Goal: Find specific page/section: Find specific page/section

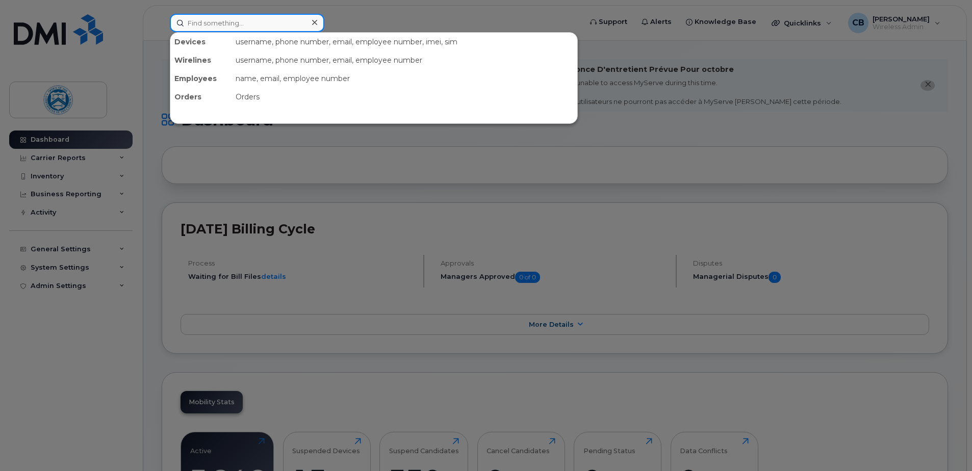
click at [265, 26] on input at bounding box center [247, 23] width 155 height 18
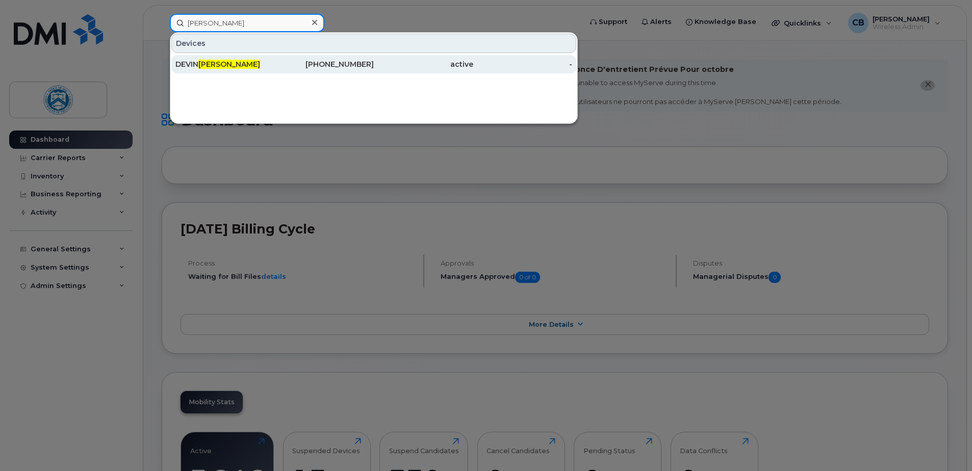
type input "[PERSON_NAME]"
click at [229, 65] on span "[PERSON_NAME]" at bounding box center [229, 64] width 62 height 9
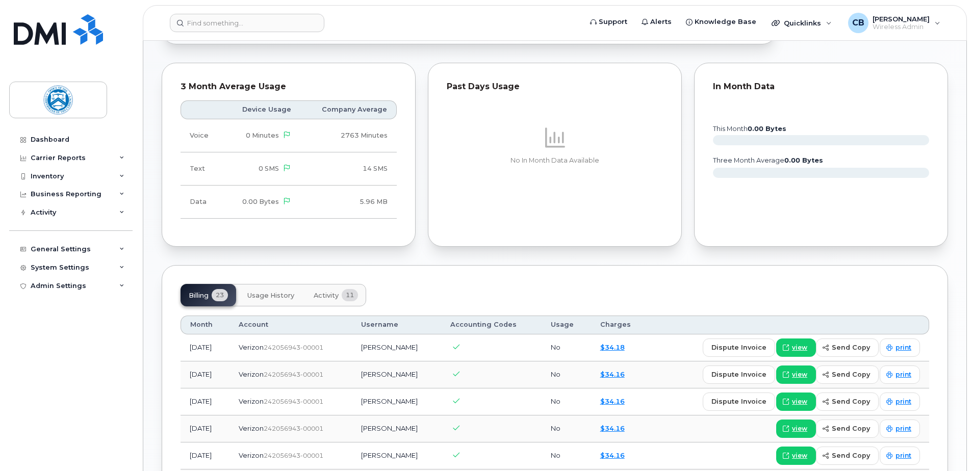
scroll to position [561, 0]
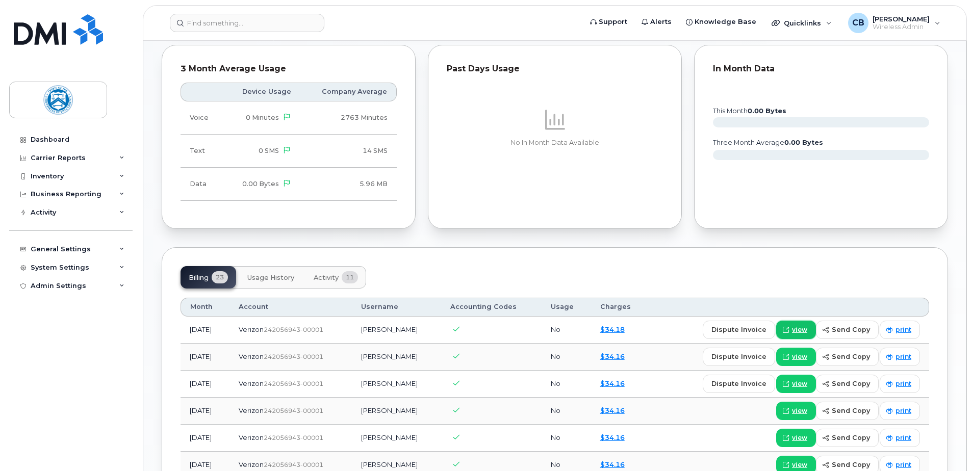
click at [804, 330] on span "view" at bounding box center [799, 329] width 15 height 9
click at [808, 354] on span "view" at bounding box center [799, 357] width 15 height 9
click at [803, 384] on span "view" at bounding box center [799, 384] width 15 height 9
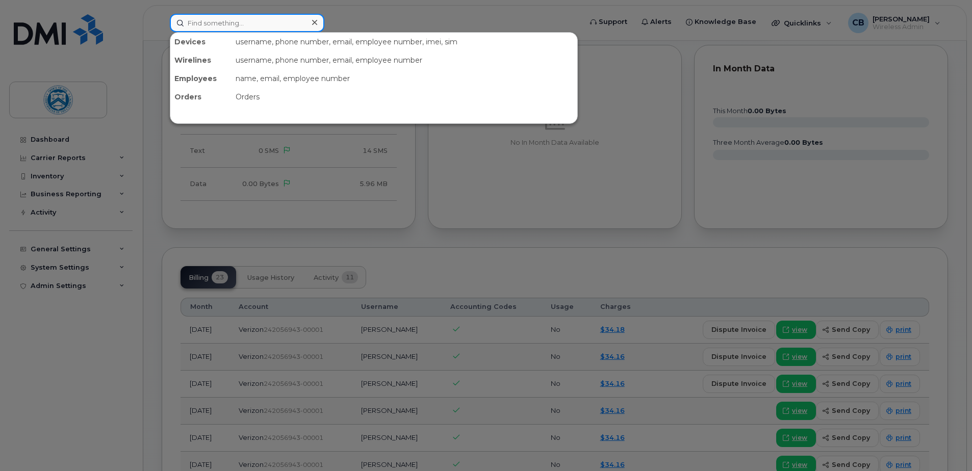
click at [244, 20] on input at bounding box center [247, 23] width 155 height 18
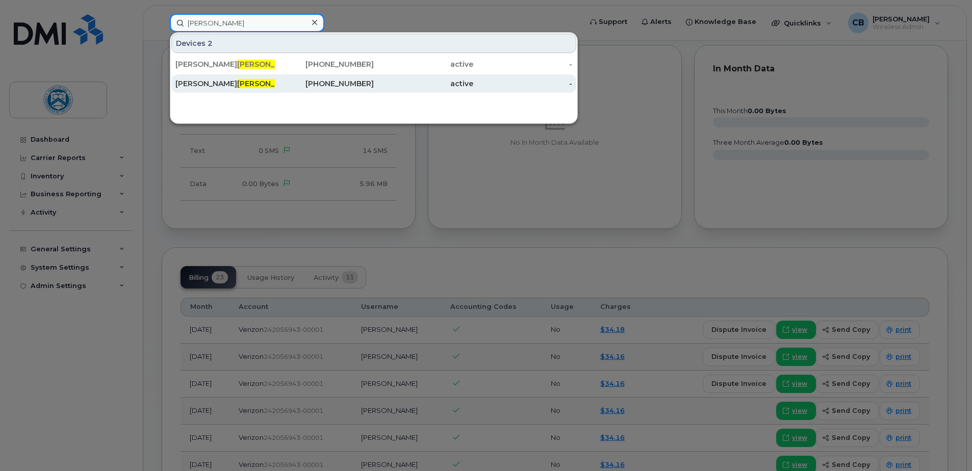
type input "clarke"
click at [237, 82] on span "CLARKE" at bounding box center [268, 83] width 62 height 9
